Goal: Navigation & Orientation: Find specific page/section

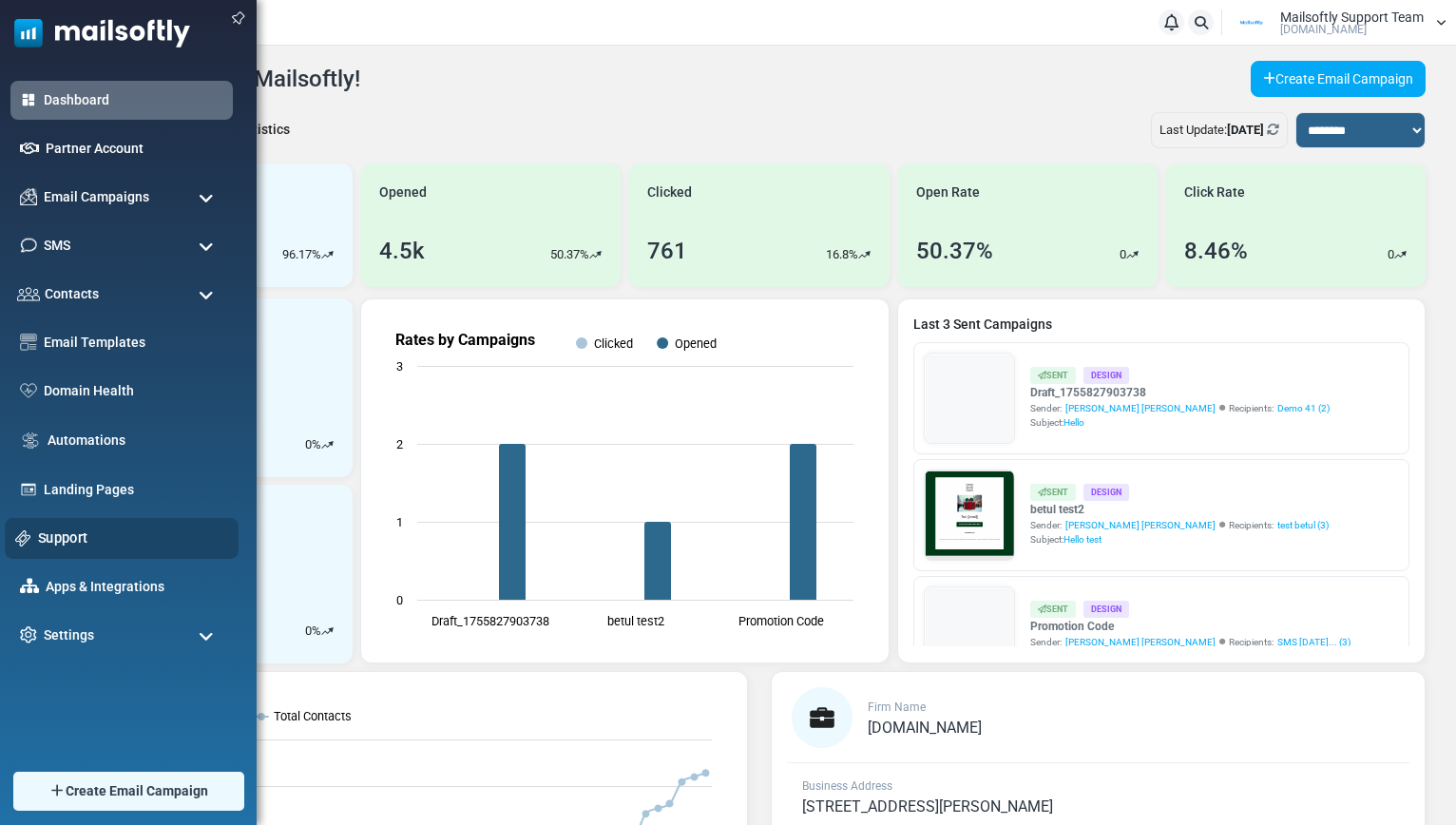
click at [56, 532] on link "Support" at bounding box center [133, 539] width 190 height 21
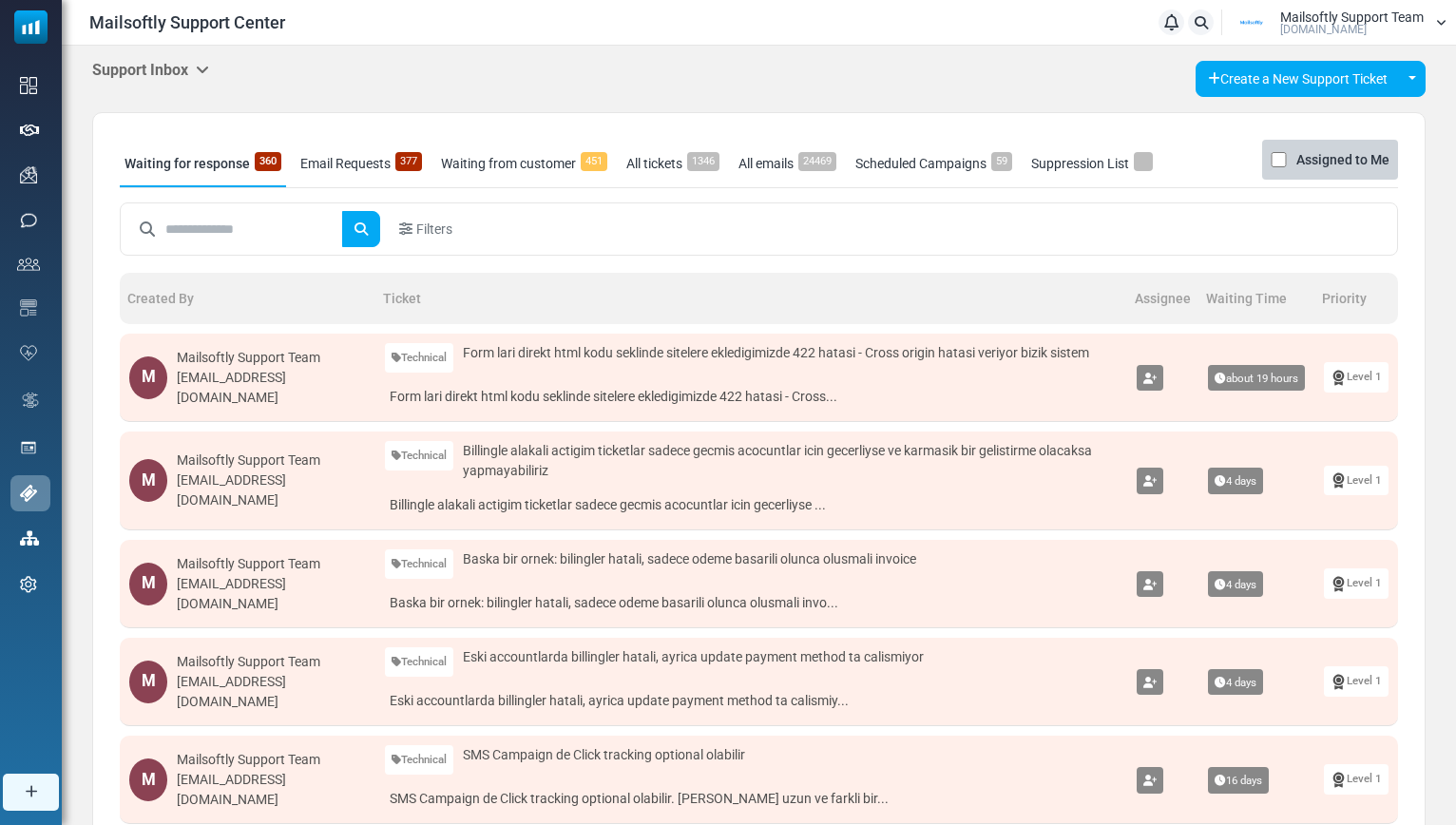
click at [210, 69] on icon at bounding box center [203, 70] width 14 height 16
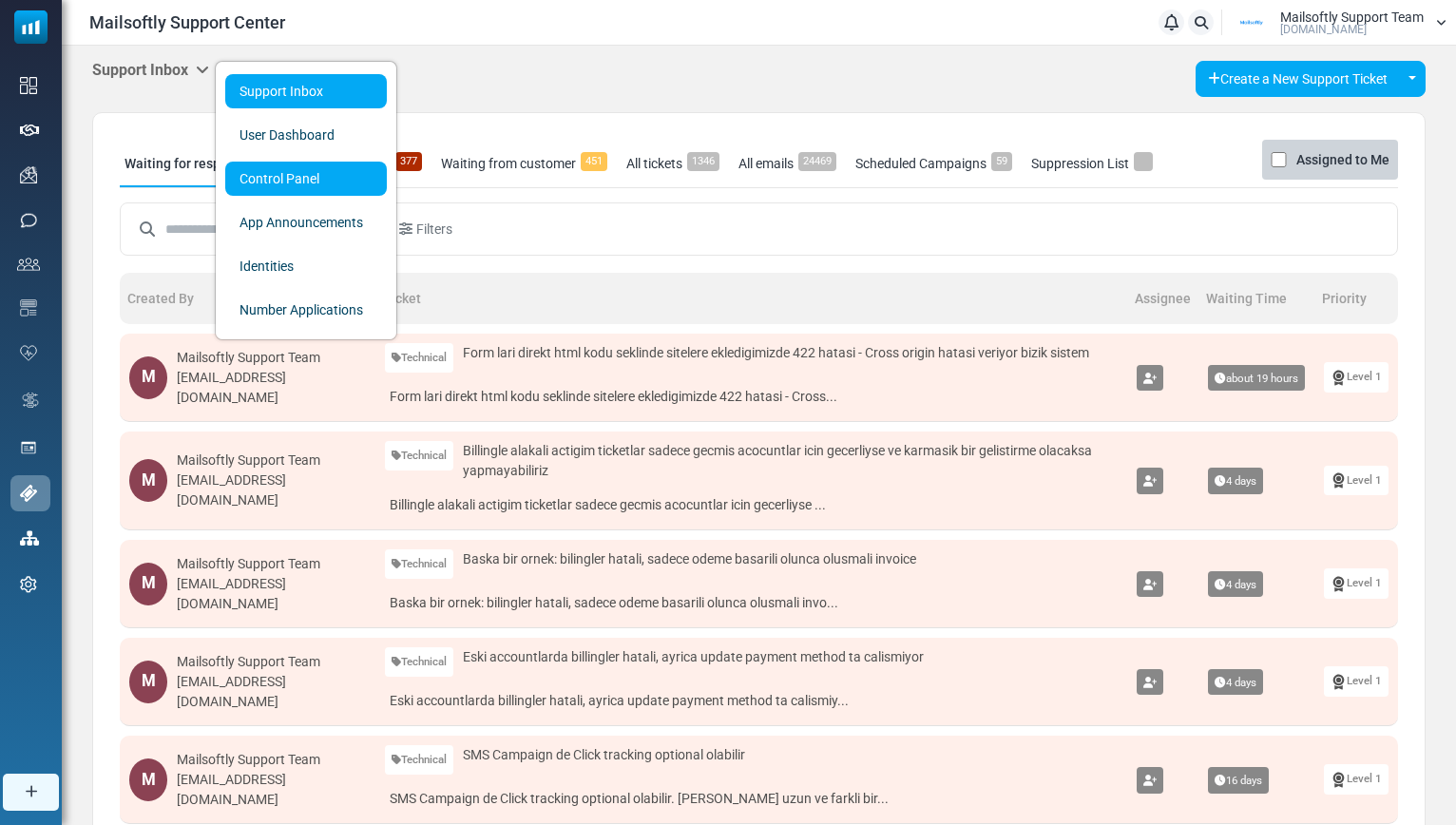
click at [255, 190] on link "Control Panel" at bounding box center [306, 179] width 162 height 34
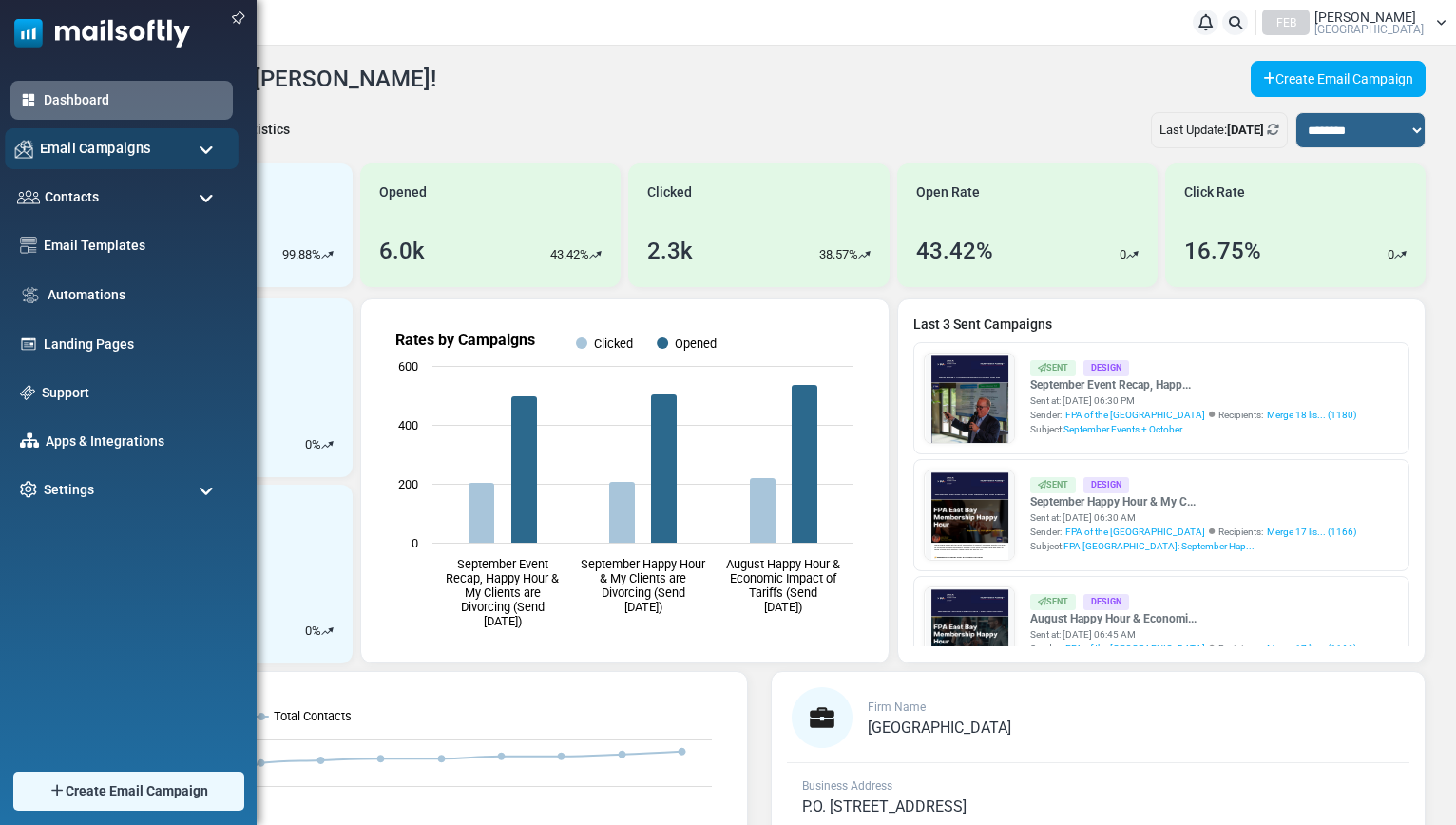
click at [112, 150] on span "Email Campaigns" at bounding box center [95, 148] width 112 height 21
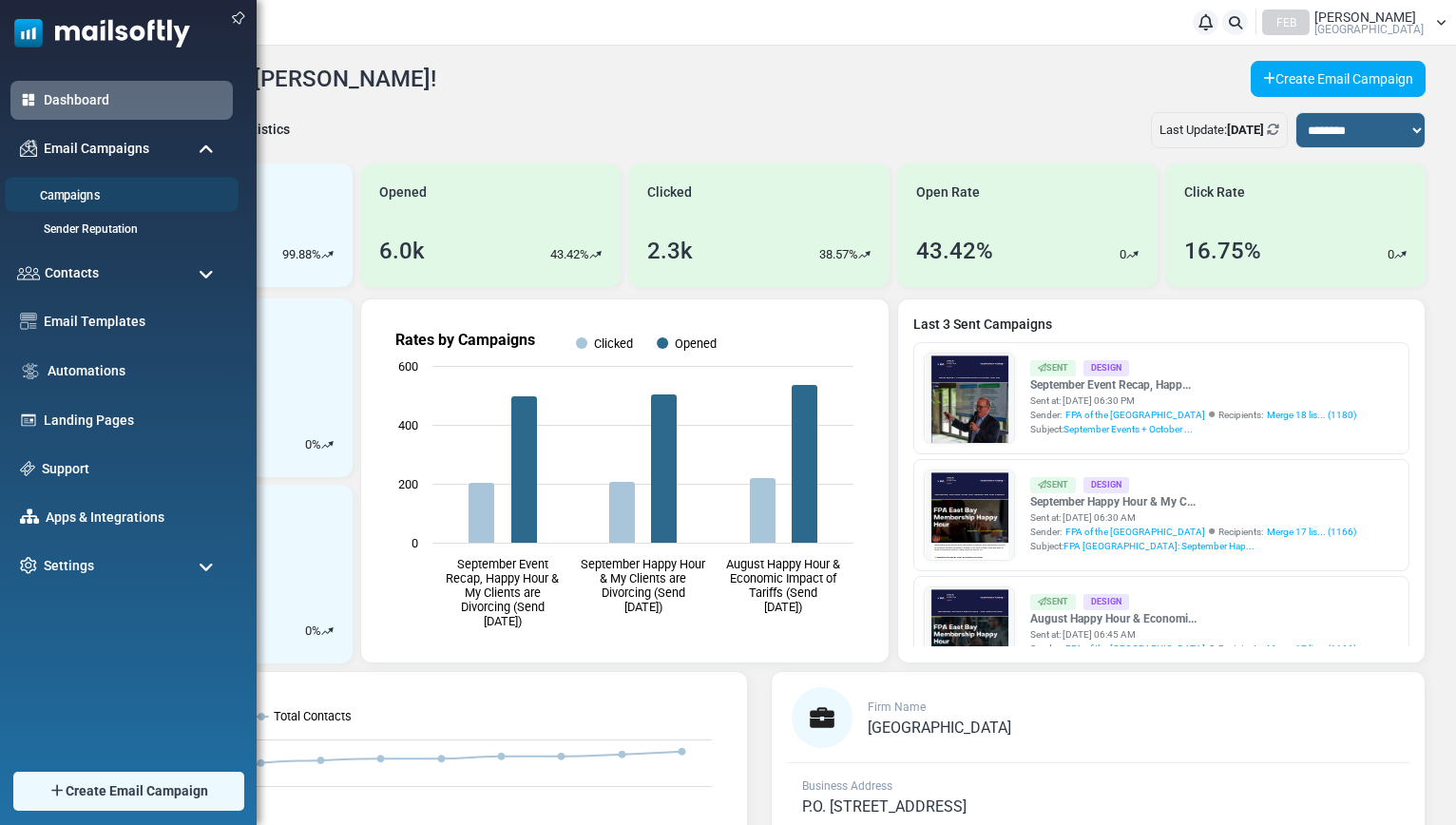
click at [80, 195] on link "Campaigns" at bounding box center [118, 196] width 228 height 18
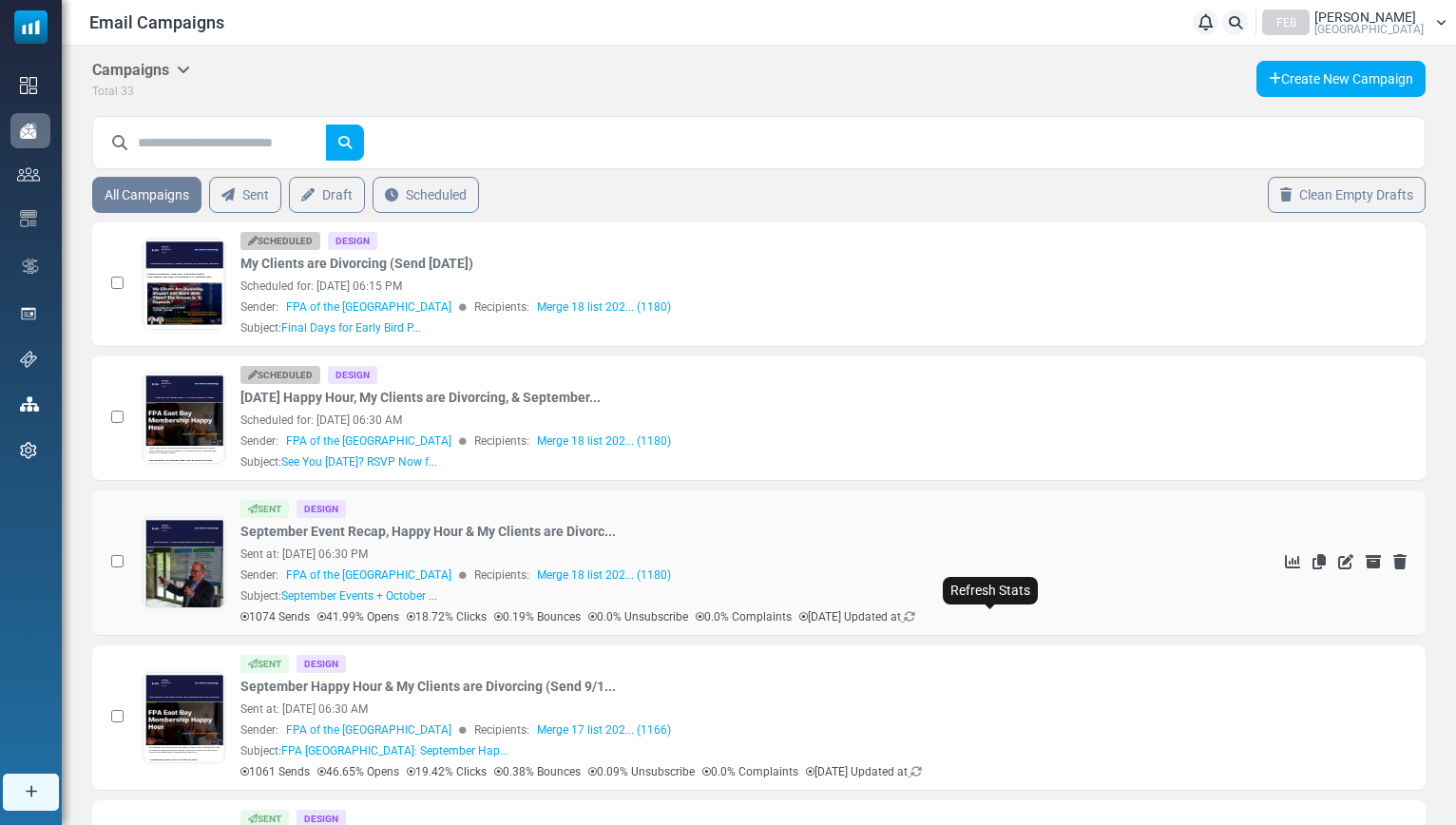
click at [915, 619] on icon at bounding box center [910, 617] width 12 height 12
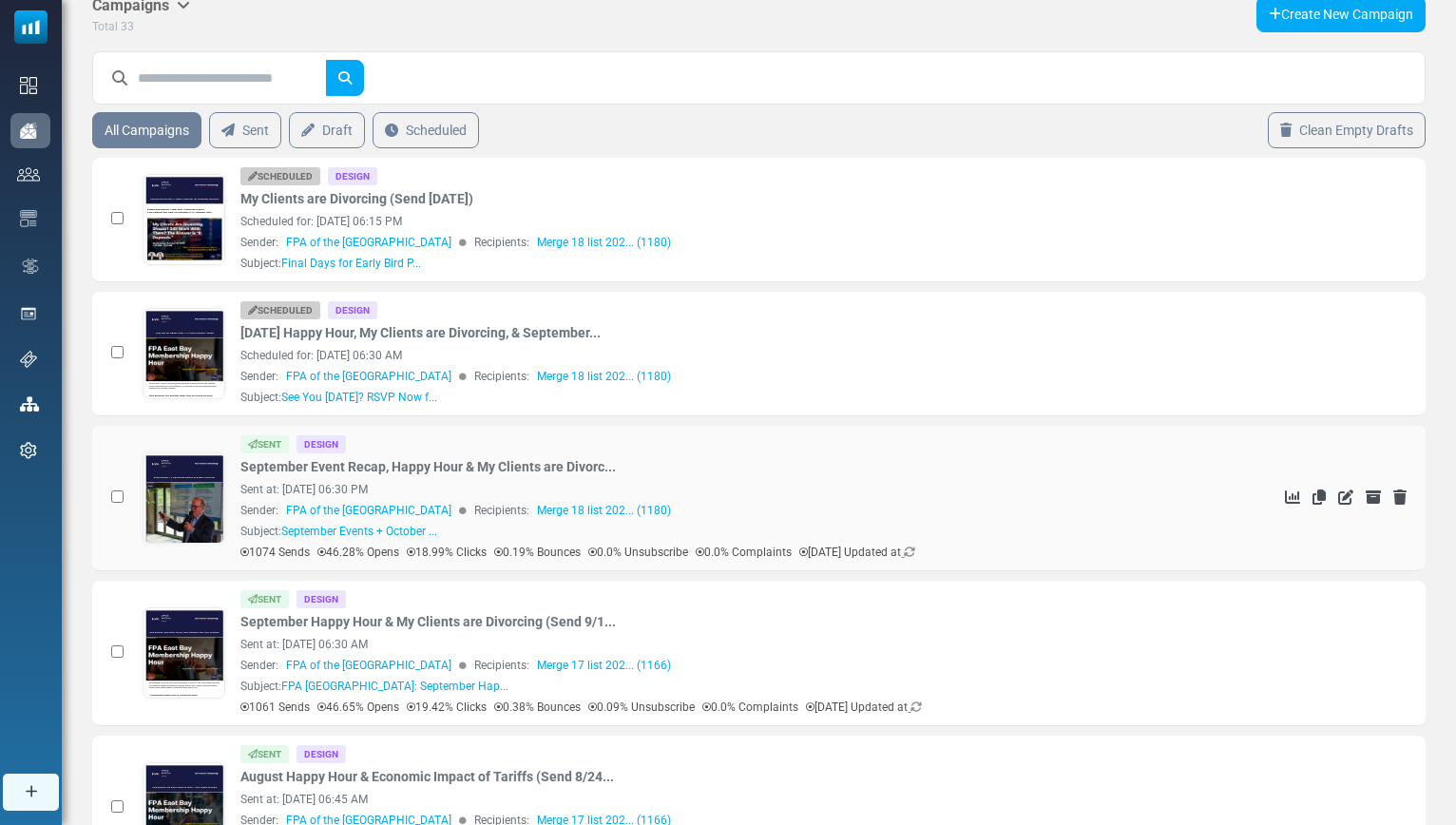
scroll to position [67, 0]
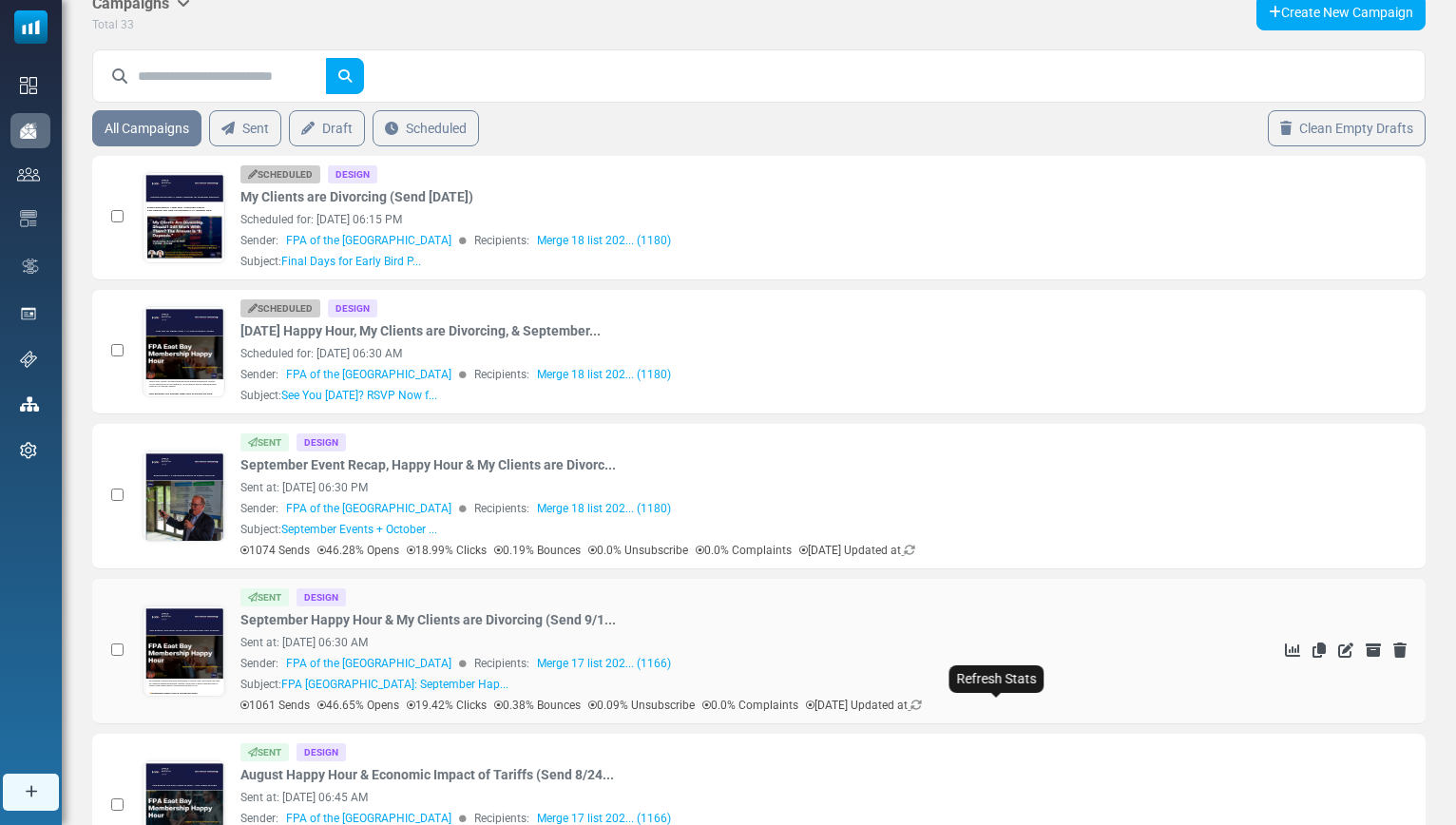
click at [922, 702] on icon at bounding box center [916, 706] width 12 height 12
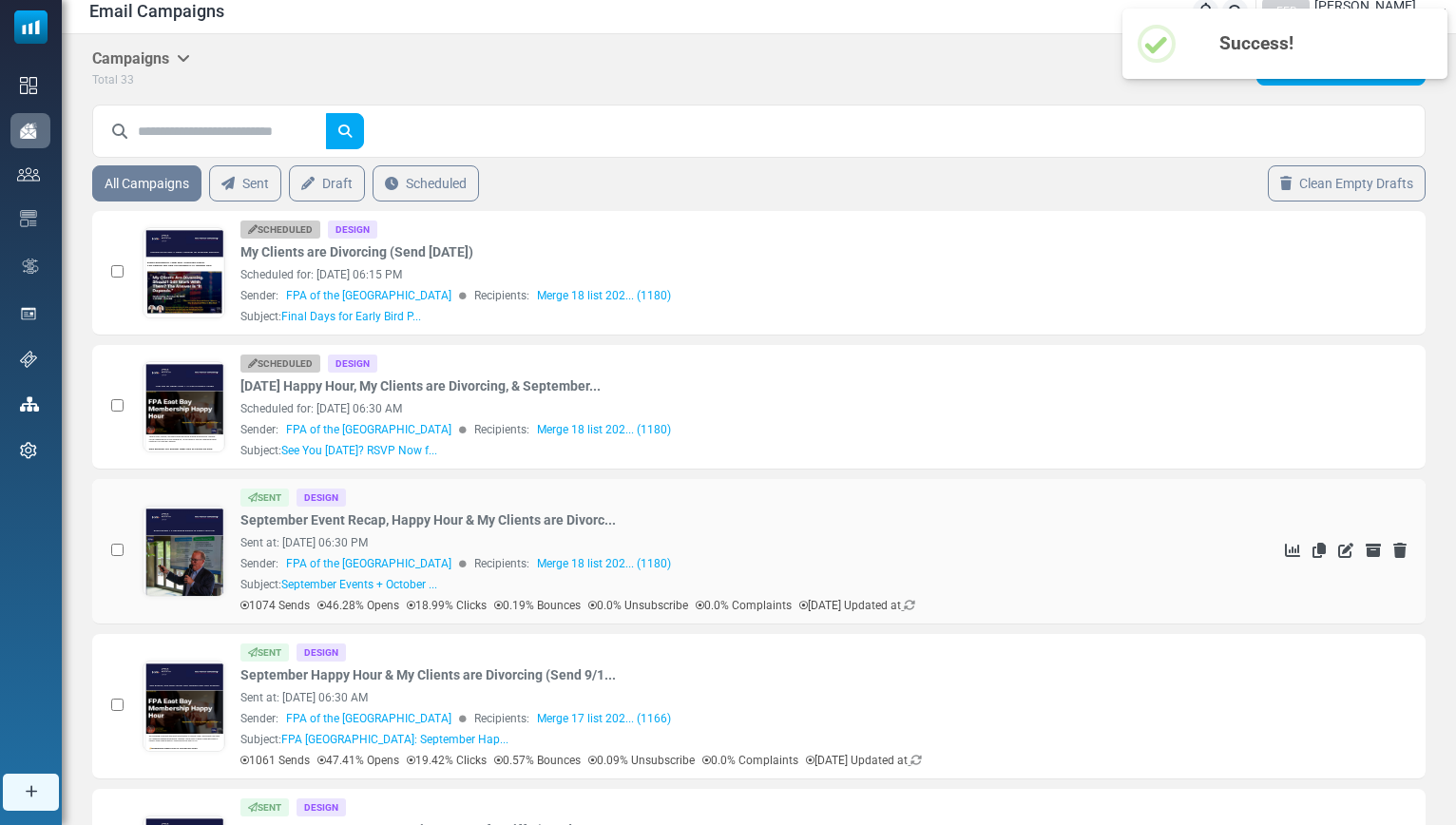
scroll to position [0, 0]
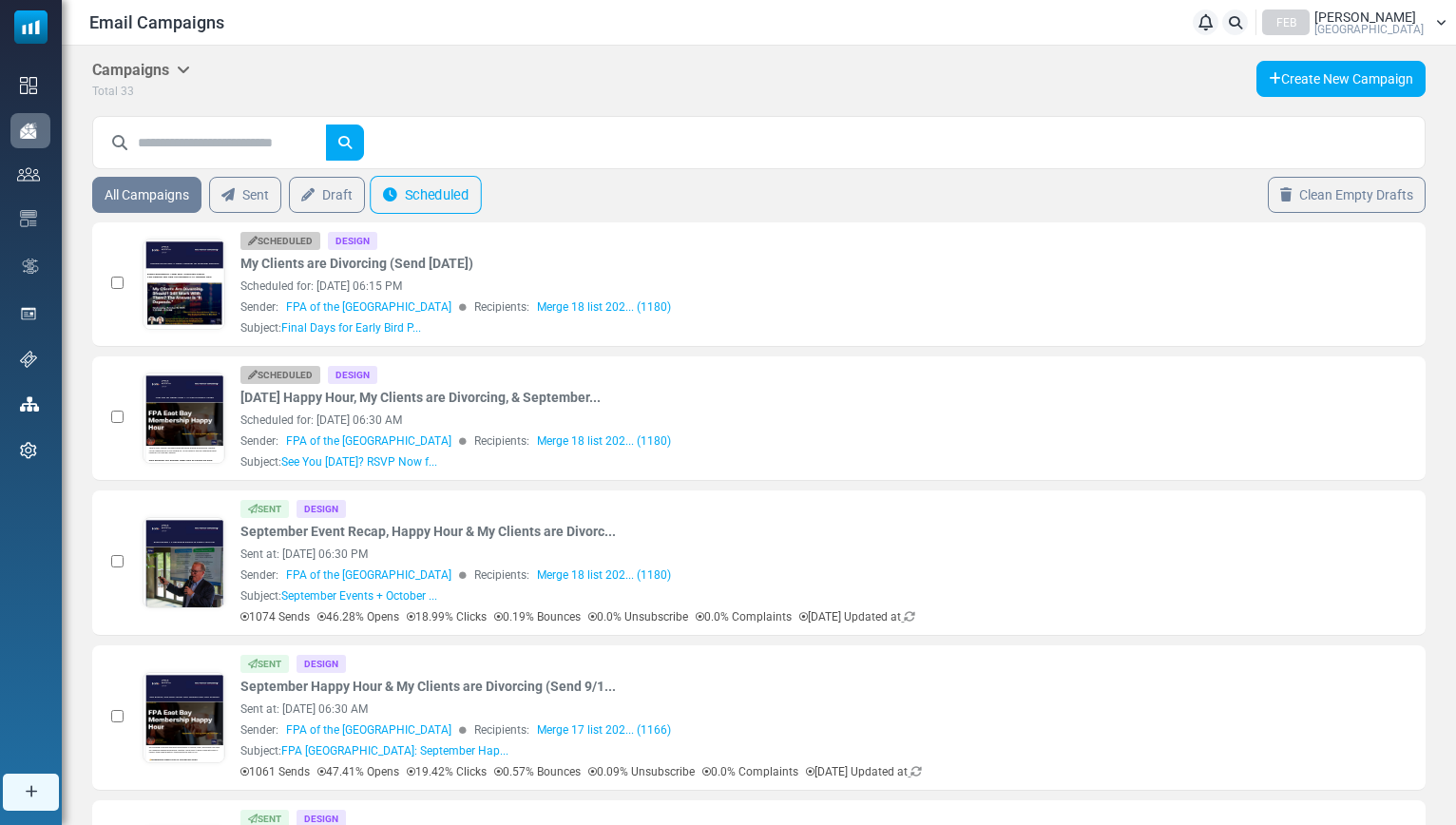
click at [450, 190] on link "Scheduled" at bounding box center [426, 194] width 113 height 38
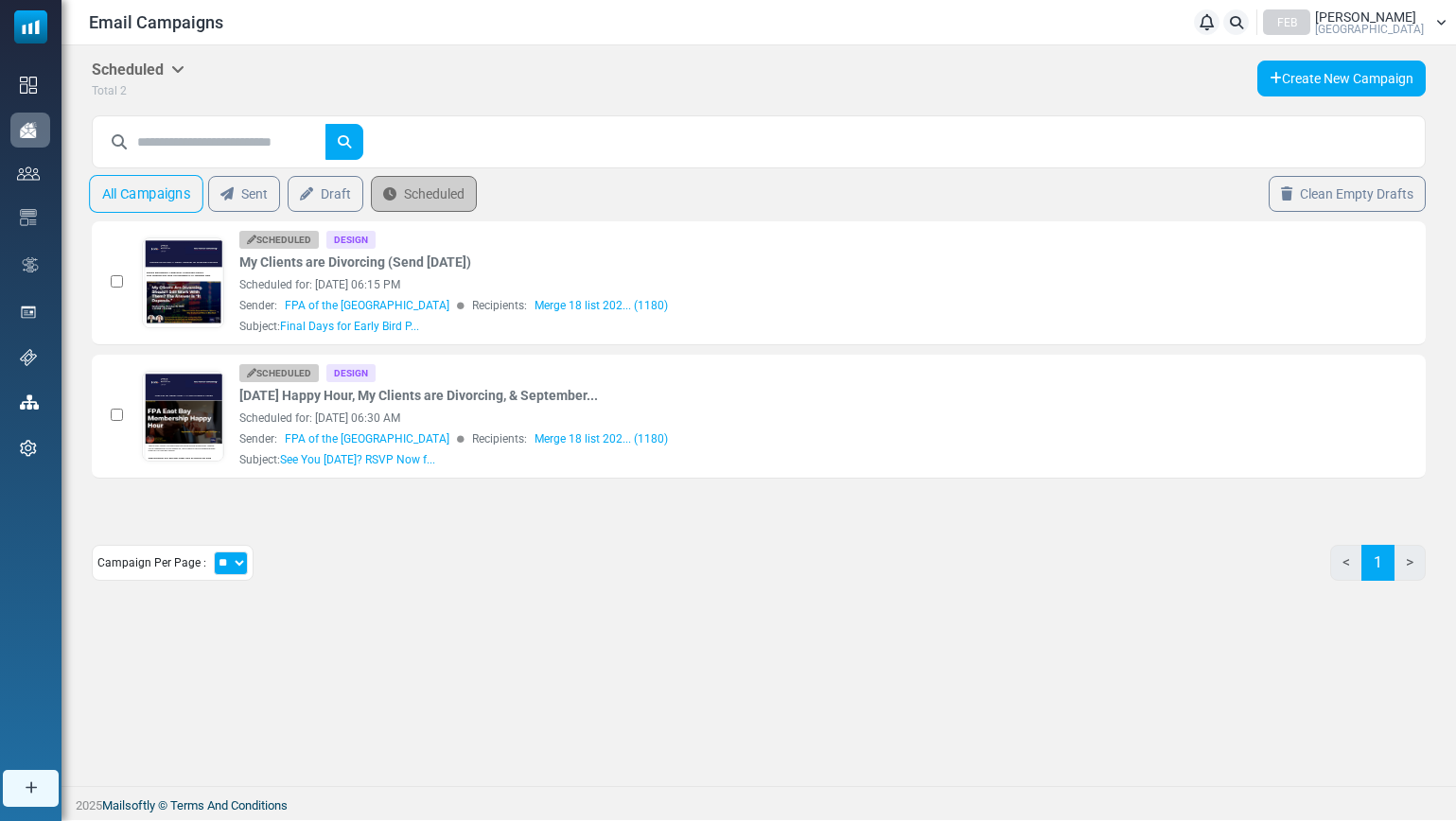
click at [172, 198] on link "All Campaigns" at bounding box center [146, 193] width 115 height 38
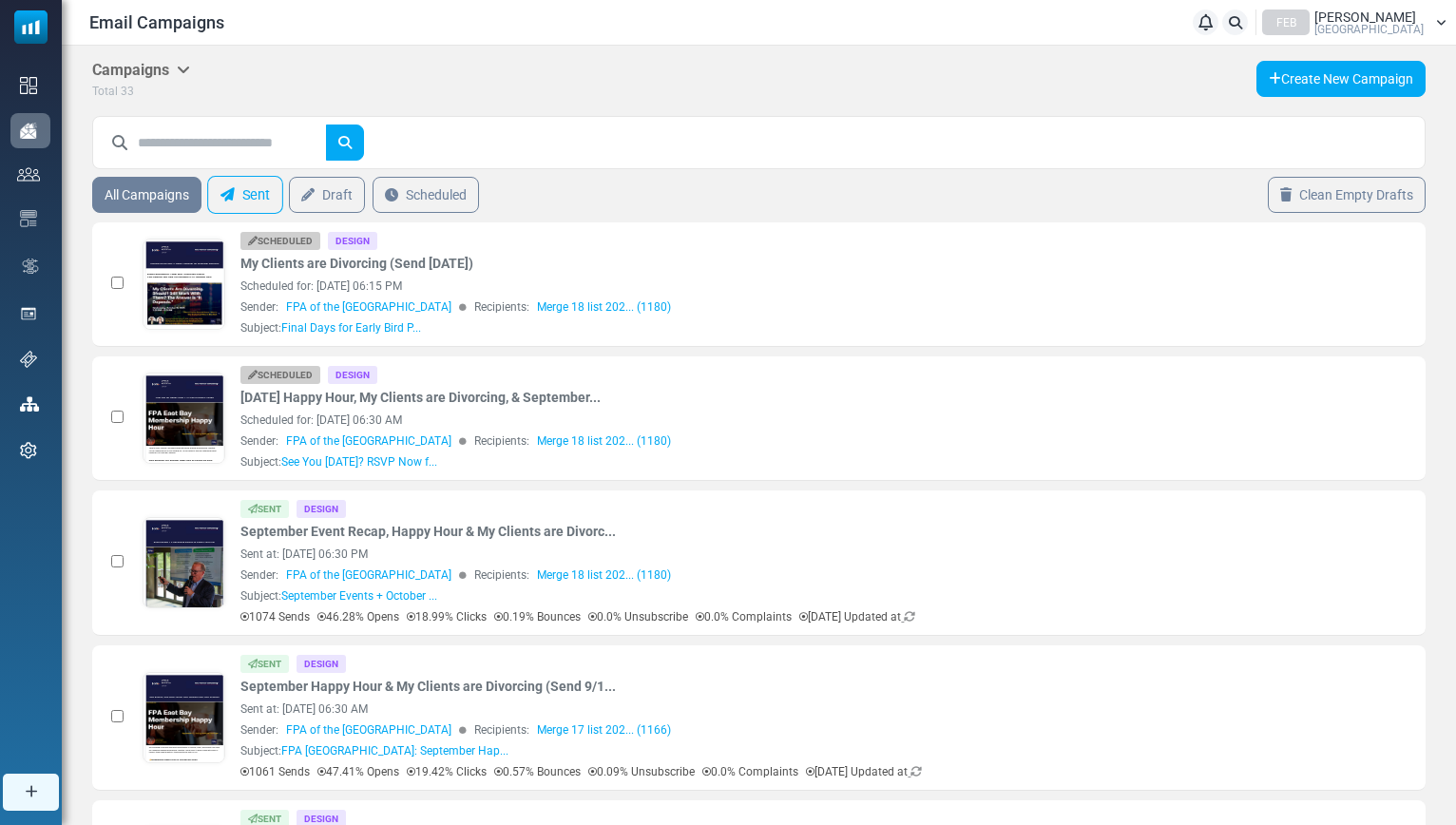
click at [257, 199] on link "Sent" at bounding box center [245, 194] width 76 height 38
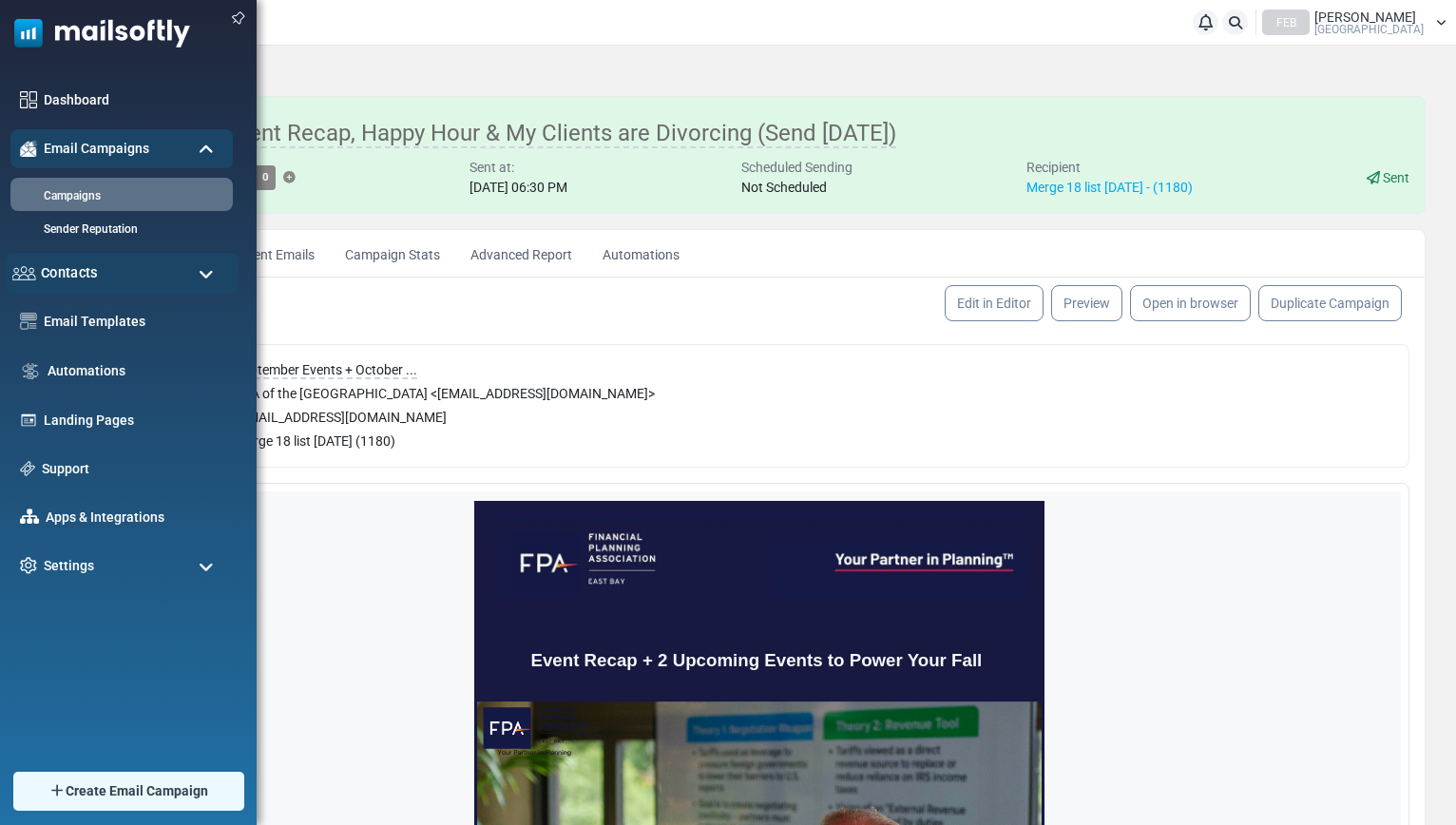
click at [93, 280] on span "Contacts" at bounding box center [69, 273] width 57 height 21
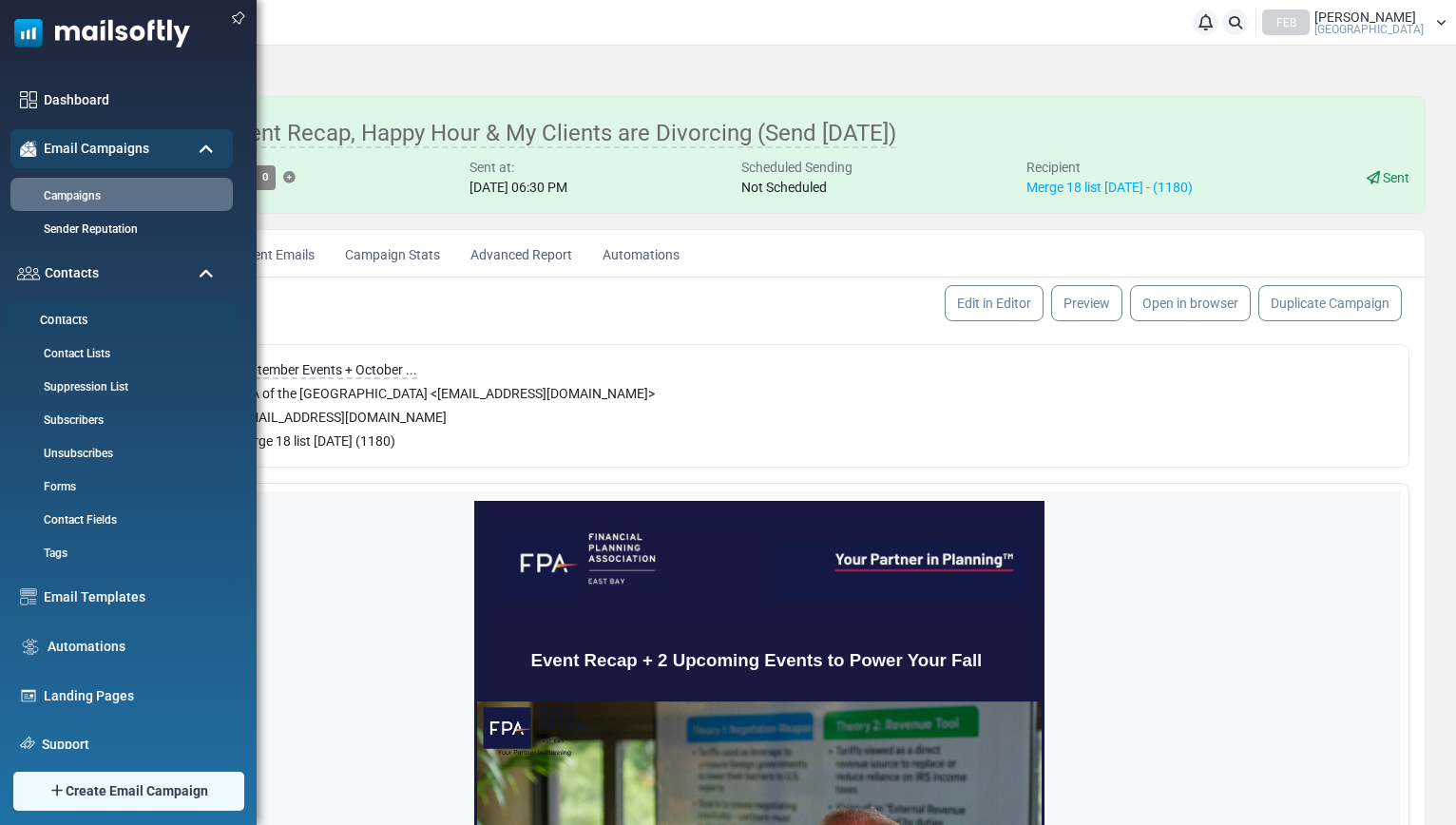
click at [82, 314] on link "Contacts" at bounding box center [118, 320] width 228 height 18
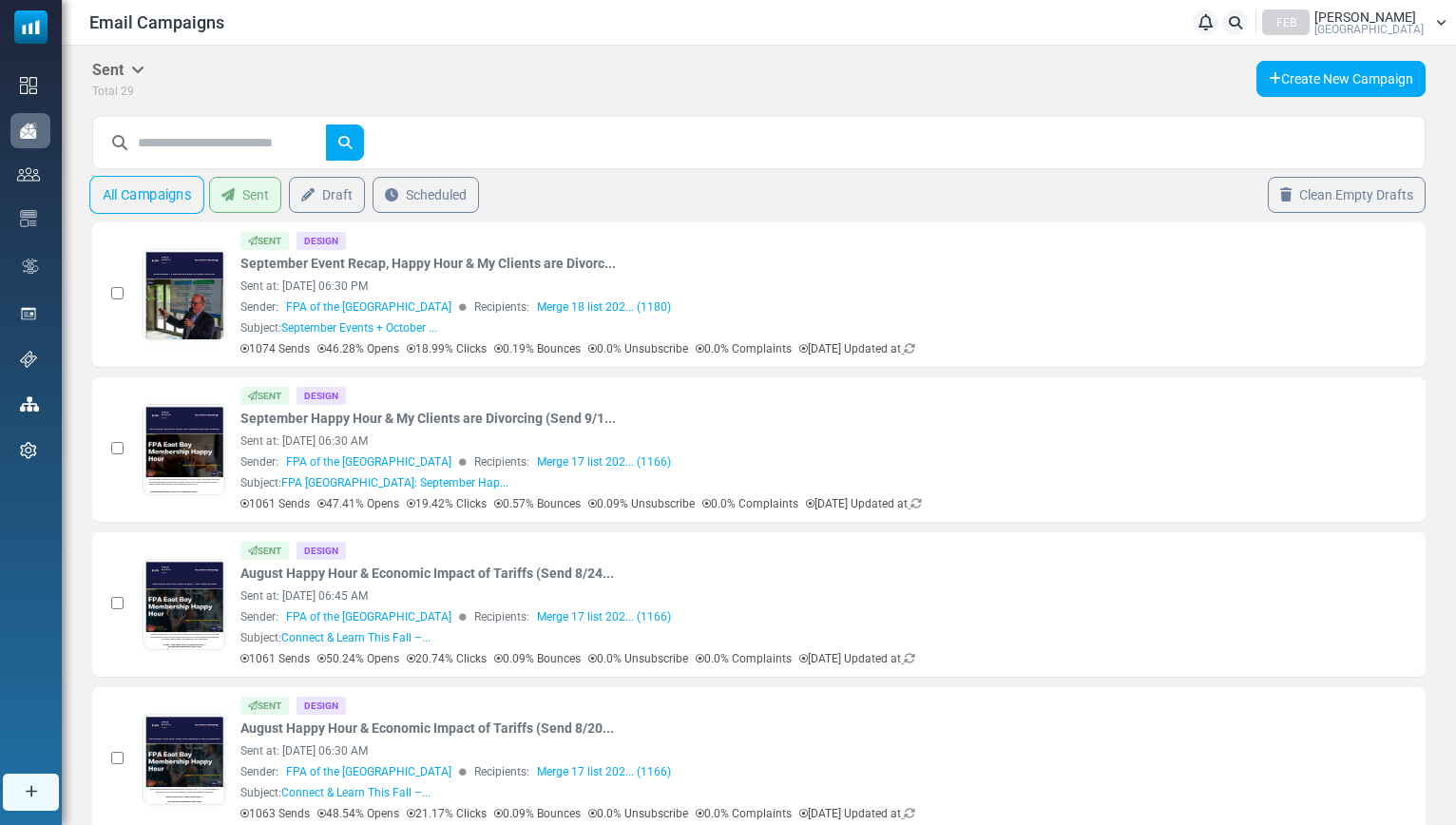
click at [157, 197] on link "All Campaigns" at bounding box center [146, 194] width 115 height 38
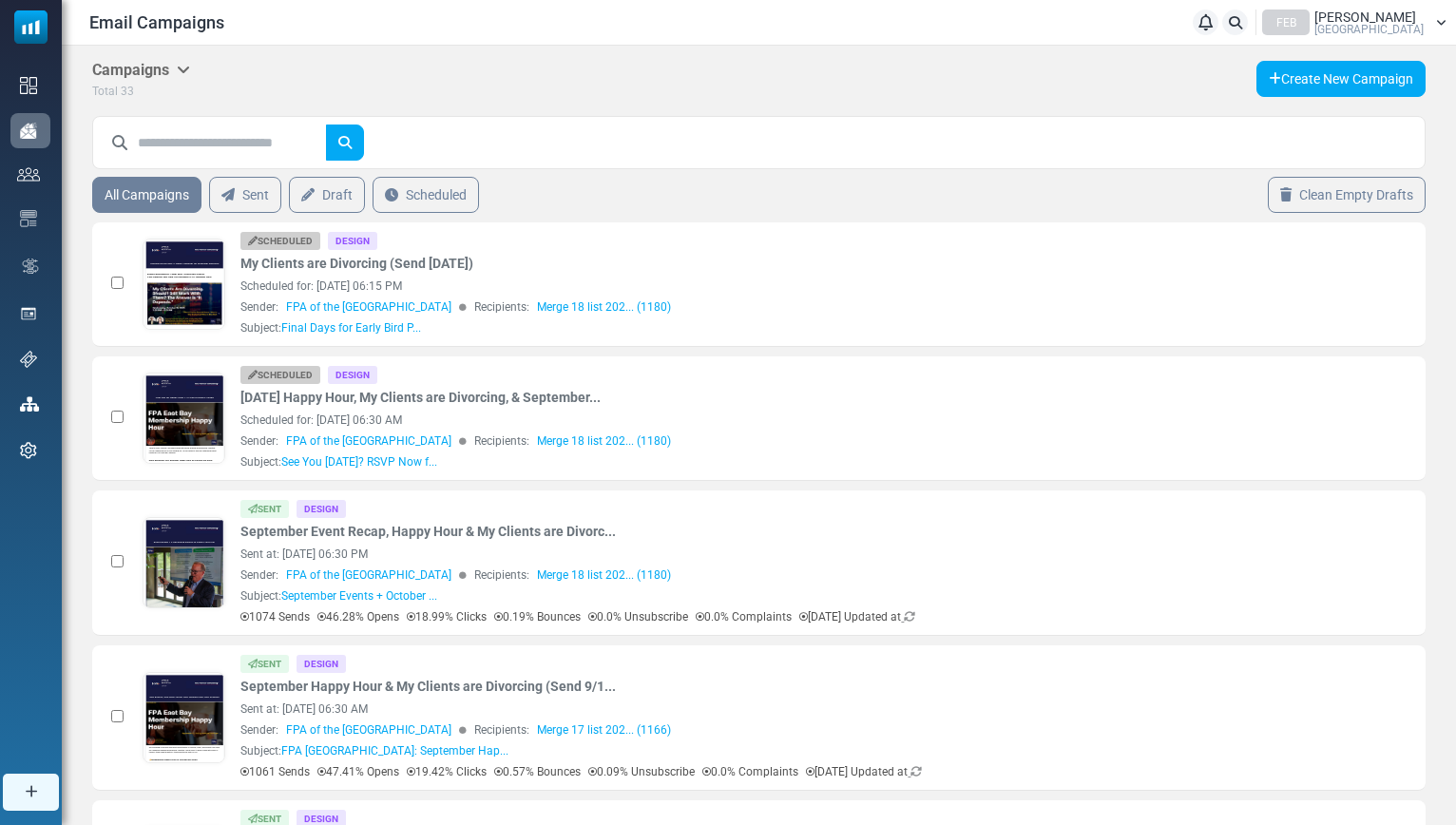
click at [1382, 11] on span "[PERSON_NAME]" at bounding box center [1365, 17] width 102 height 14
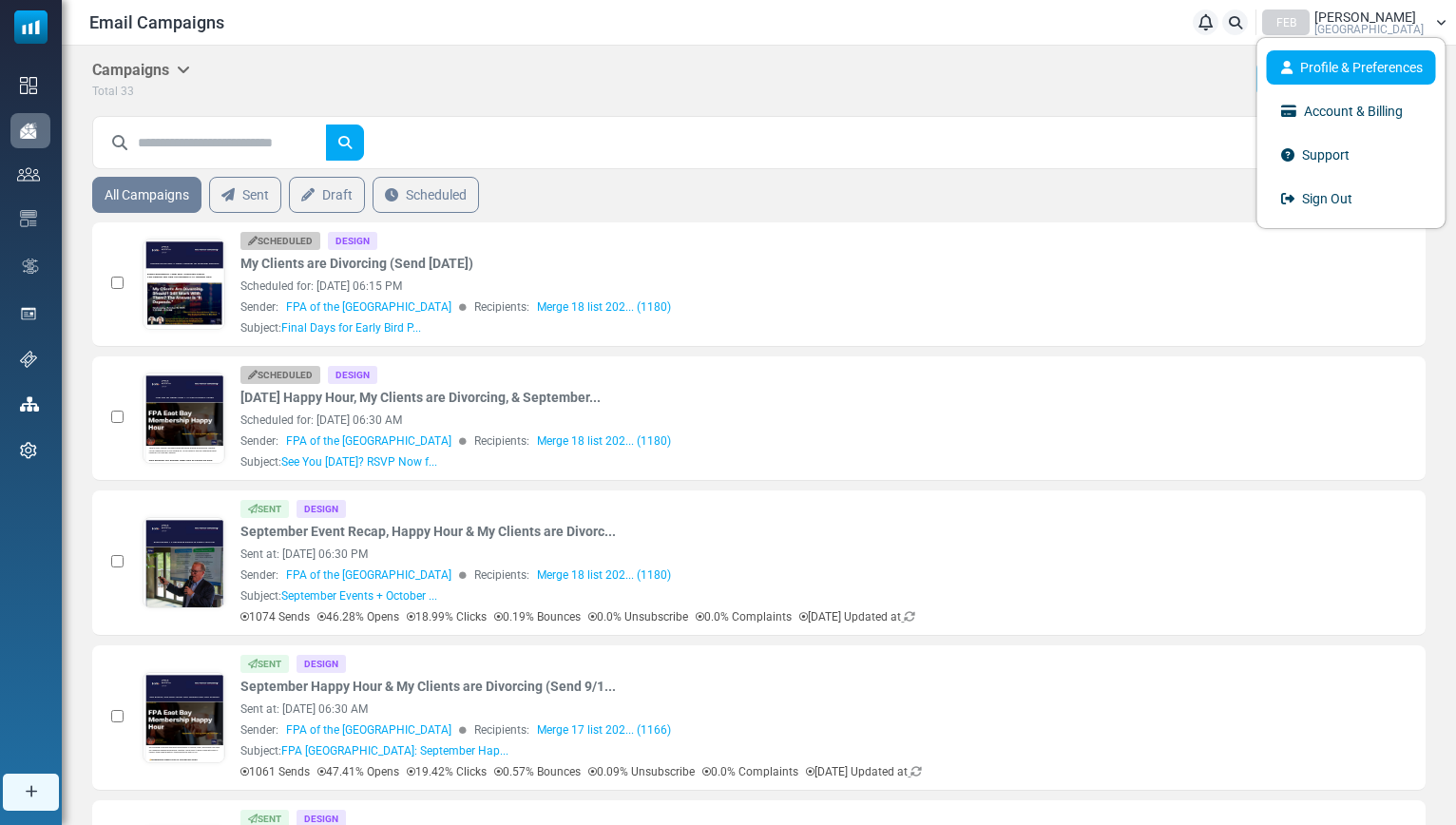
click at [1335, 64] on link "Profile & Preferences" at bounding box center [1351, 67] width 169 height 34
